Goal: Find specific page/section: Find specific page/section

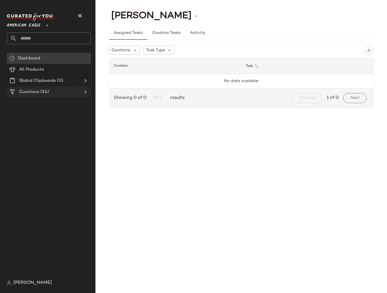
click at [25, 93] on span "Curations" at bounding box center [29, 92] width 20 height 6
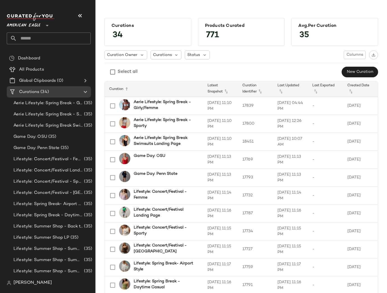
click at [33, 24] on span "American Eagle" at bounding box center [24, 24] width 34 height 10
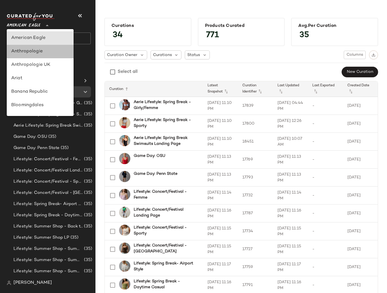
click at [32, 53] on div "Anthropologie" at bounding box center [40, 51] width 58 height 7
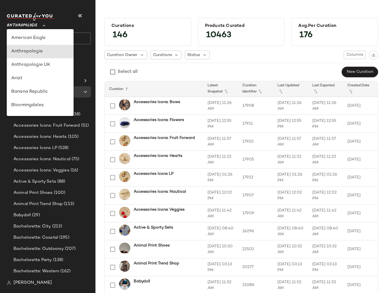
click at [29, 25] on span "Anthropologie" at bounding box center [22, 24] width 31 height 10
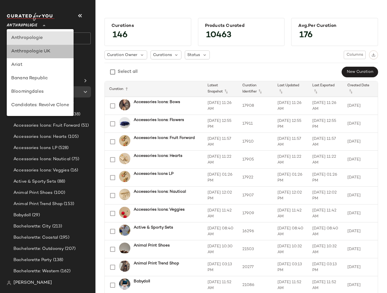
click at [30, 50] on div "Anthropologie UK" at bounding box center [40, 51] width 58 height 7
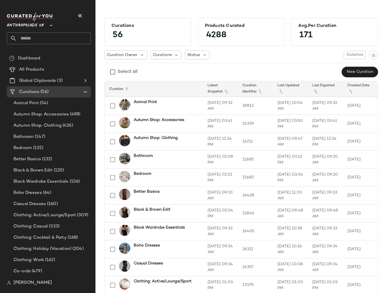
click at [40, 23] on span "Anthropologie UK" at bounding box center [26, 24] width 38 height 10
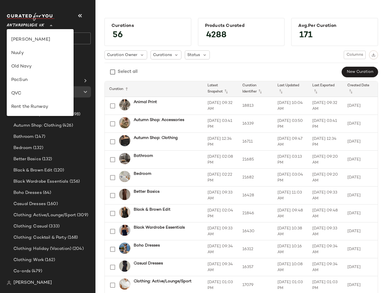
scroll to position [120, 0]
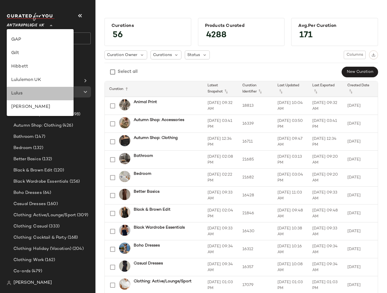
click at [33, 89] on div "Lulus" at bounding box center [40, 93] width 67 height 13
type input "**"
